Goal: Find specific page/section: Find specific page/section

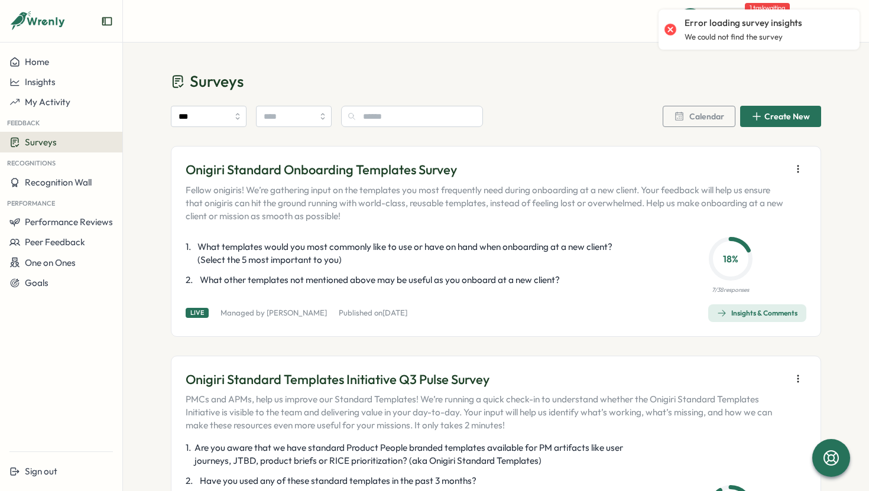
click at [663, 12] on div "Error loading survey insights We could not find the survey" at bounding box center [758, 29] width 201 height 40
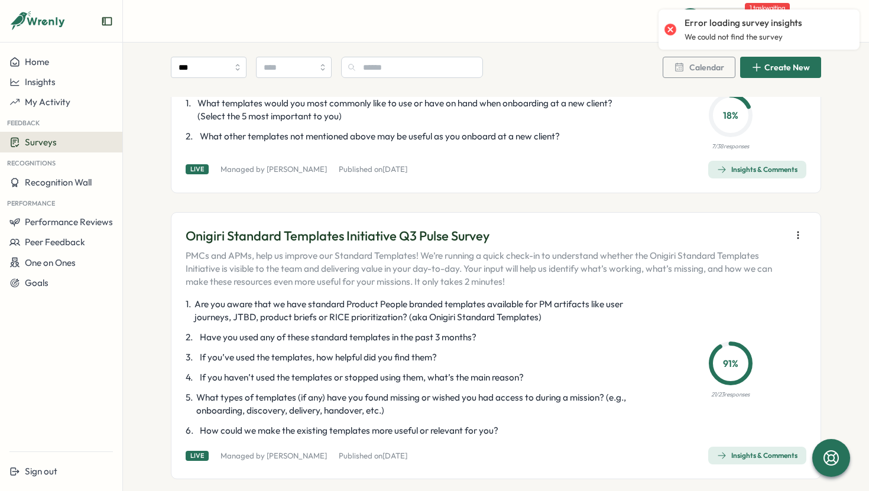
scroll to position [160, 0]
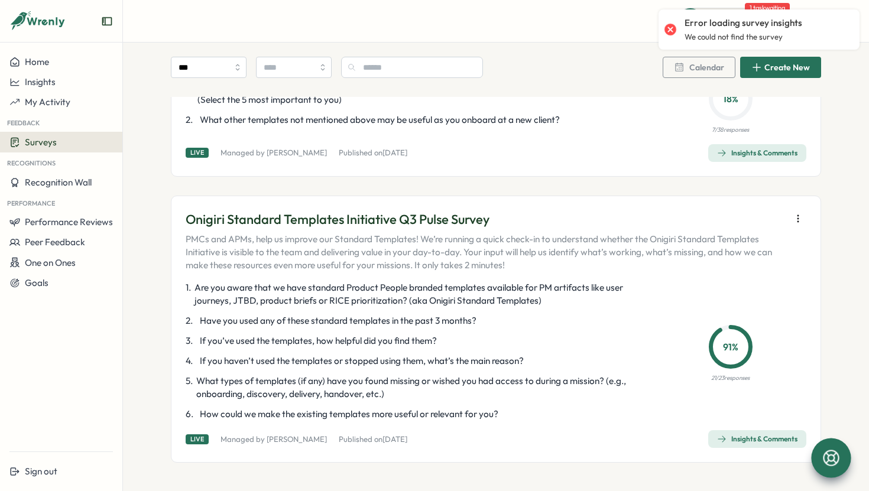
click at [828, 458] on icon at bounding box center [831, 458] width 16 height 16
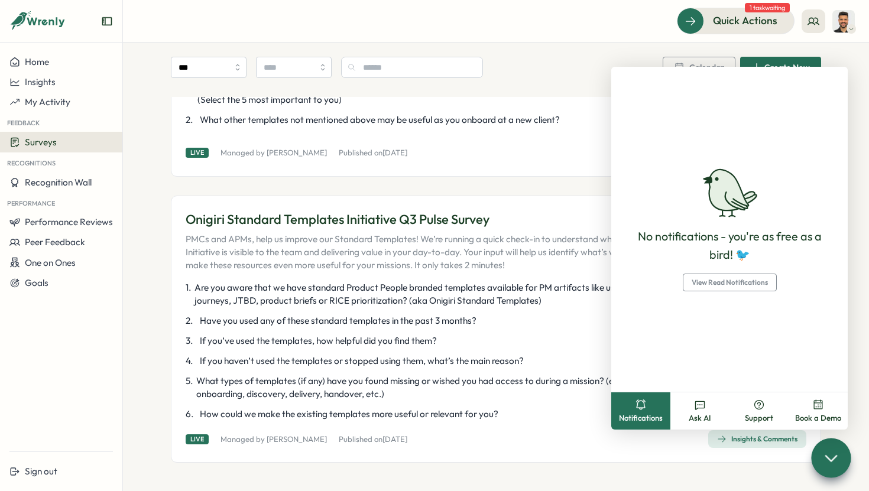
click at [576, 444] on div "Live Managed by [PERSON_NAME] Published [DATE][DATE] Insights & Comments" at bounding box center [496, 439] width 620 height 18
click at [70, 220] on span "Performance Reviews" at bounding box center [69, 221] width 88 height 11
